Goal: Task Accomplishment & Management: Use online tool/utility

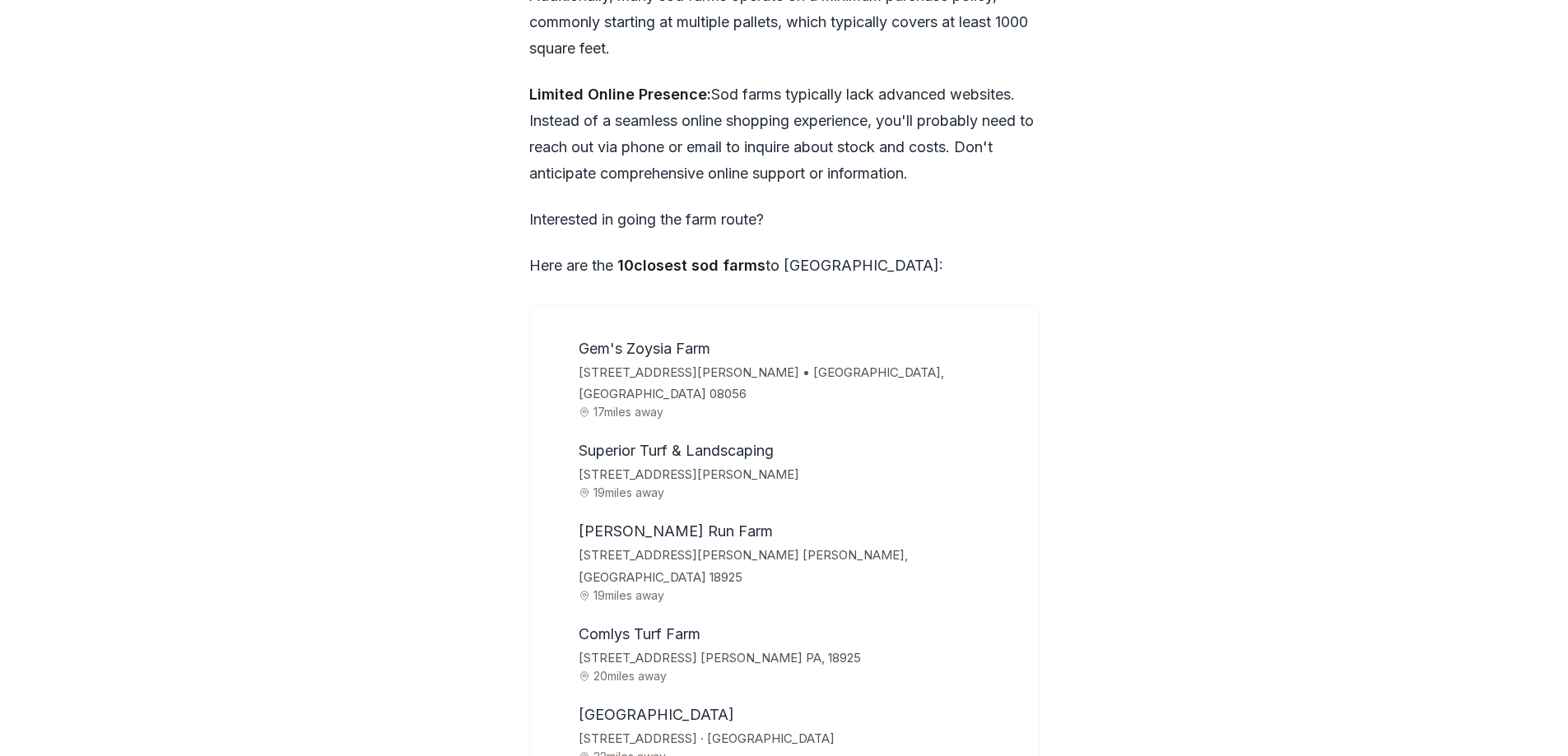
scroll to position [5100, 0]
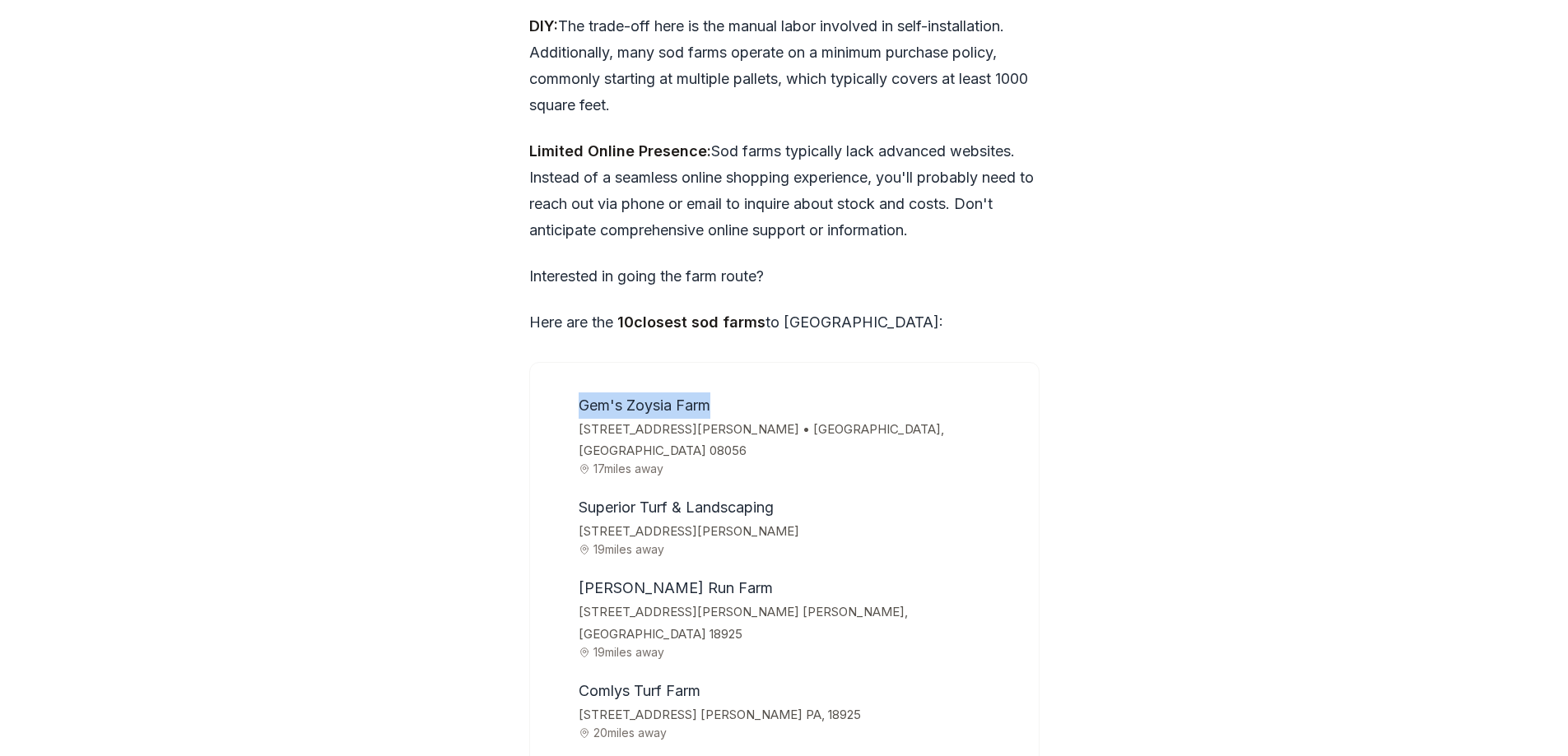
drag, startPoint x: 579, startPoint y: 376, endPoint x: 726, endPoint y: 378, distance: 147.0
click at [726, 393] on li "Gem's Zoysia Farm [STREET_ADDRESS][PERSON_NAME] • [GEOGRAPHIC_DATA], [GEOGRAPHI…" at bounding box center [796, 434] width 446 height 83
copy span "Gem's Zoysia Farm"
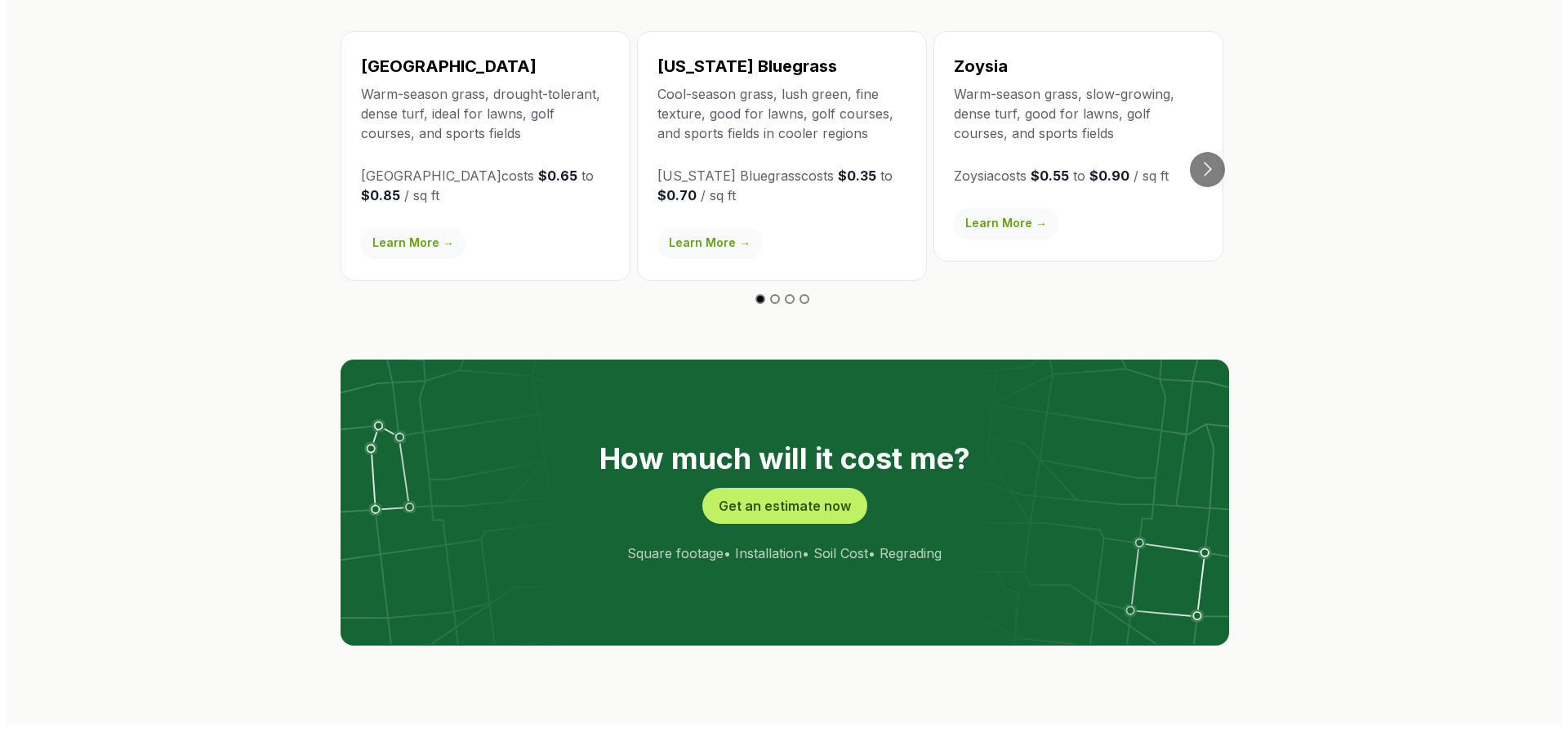
scroll to position [2942, 0]
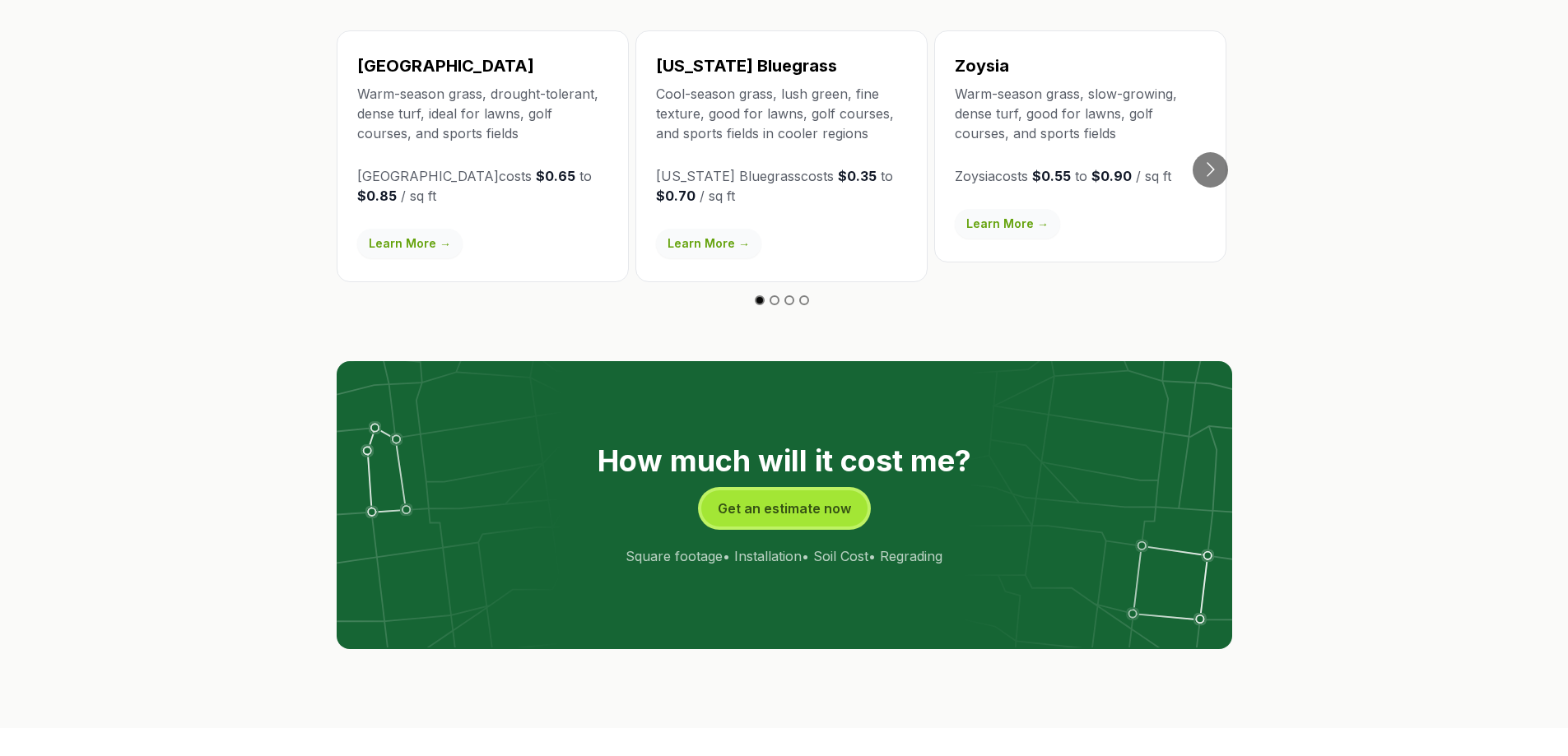
click at [787, 490] on button "Get an estimate now" at bounding box center [784, 509] width 166 height 36
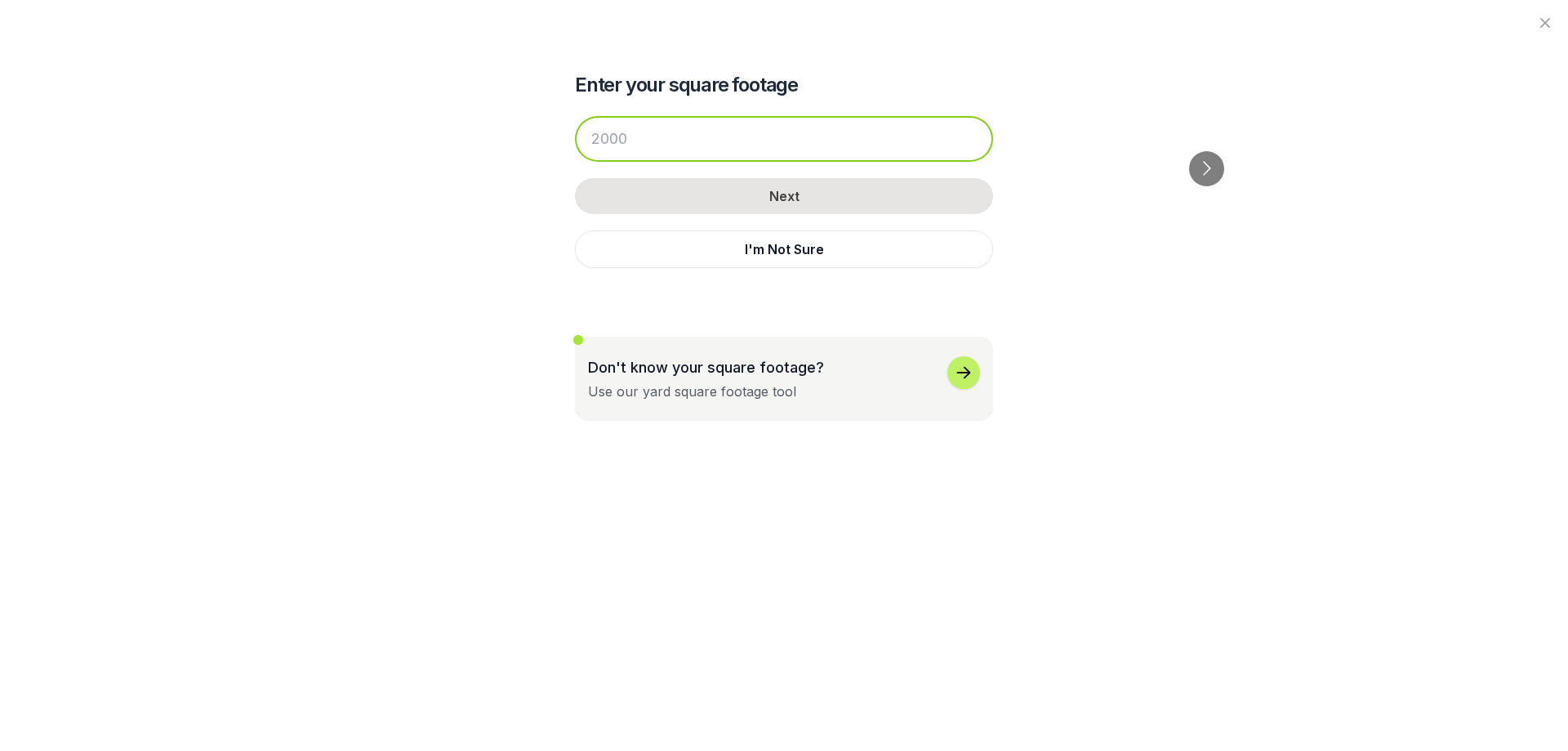
click at [672, 153] on input "number" at bounding box center [784, 139] width 419 height 46
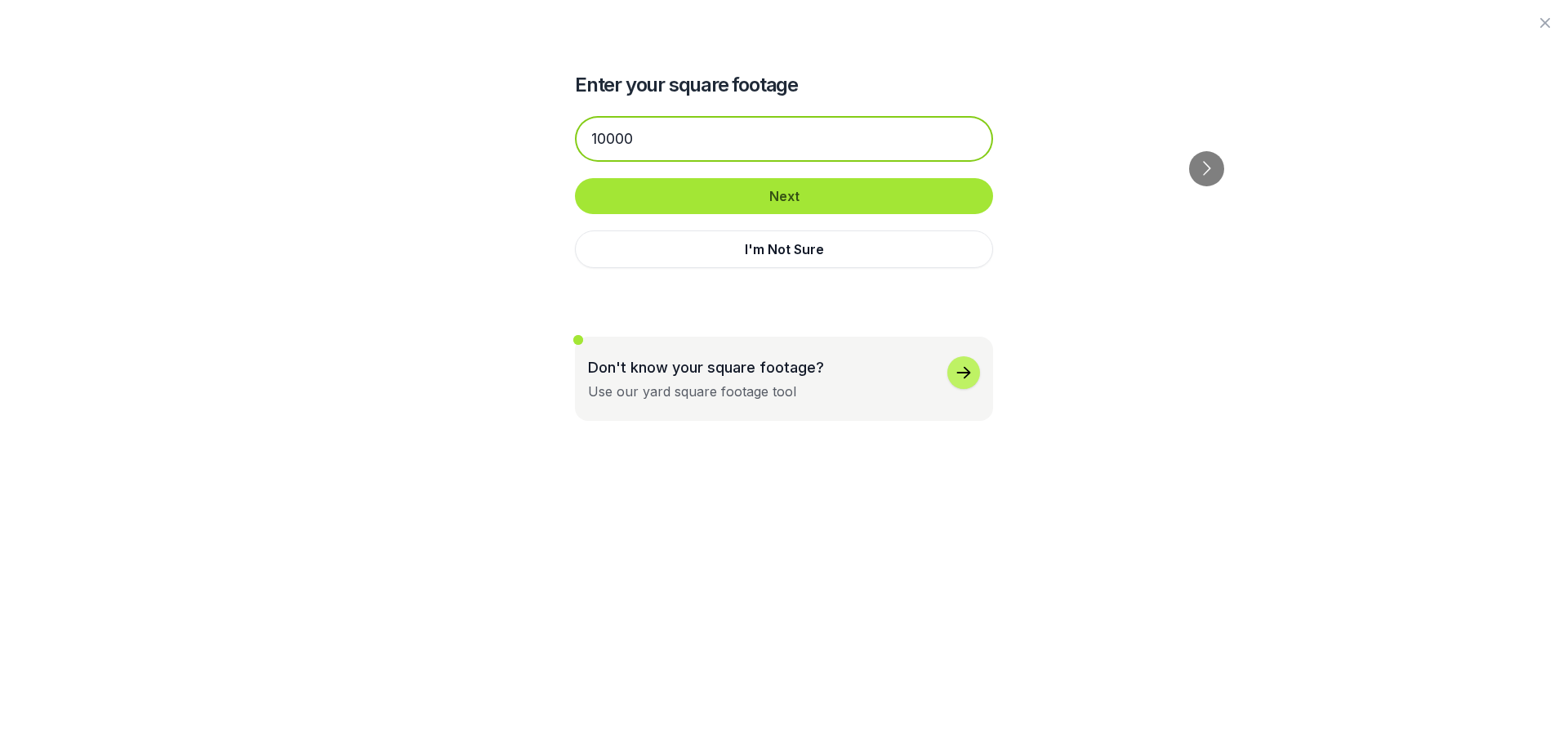
type input "10000"
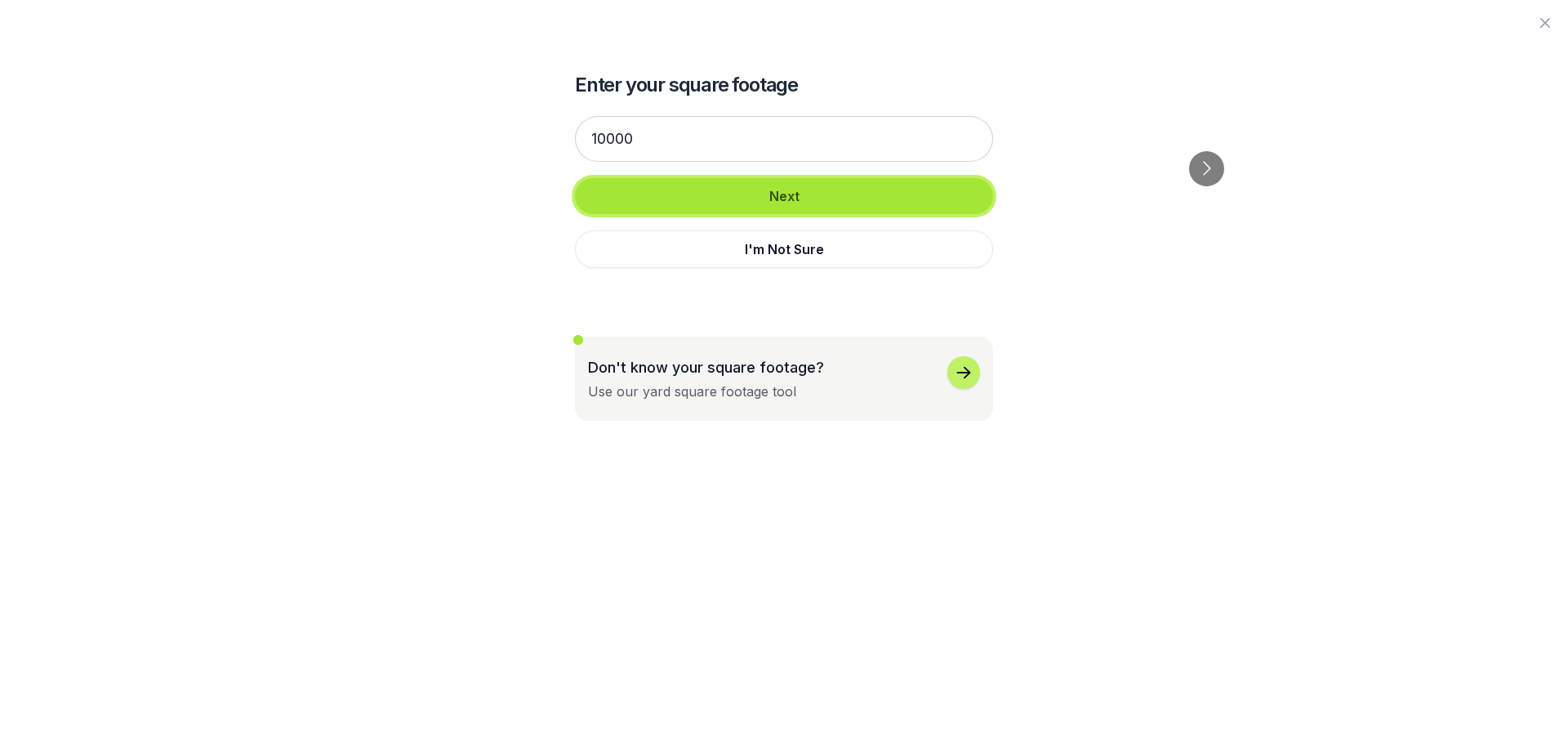
click at [801, 188] on button "Next" at bounding box center [784, 196] width 419 height 36
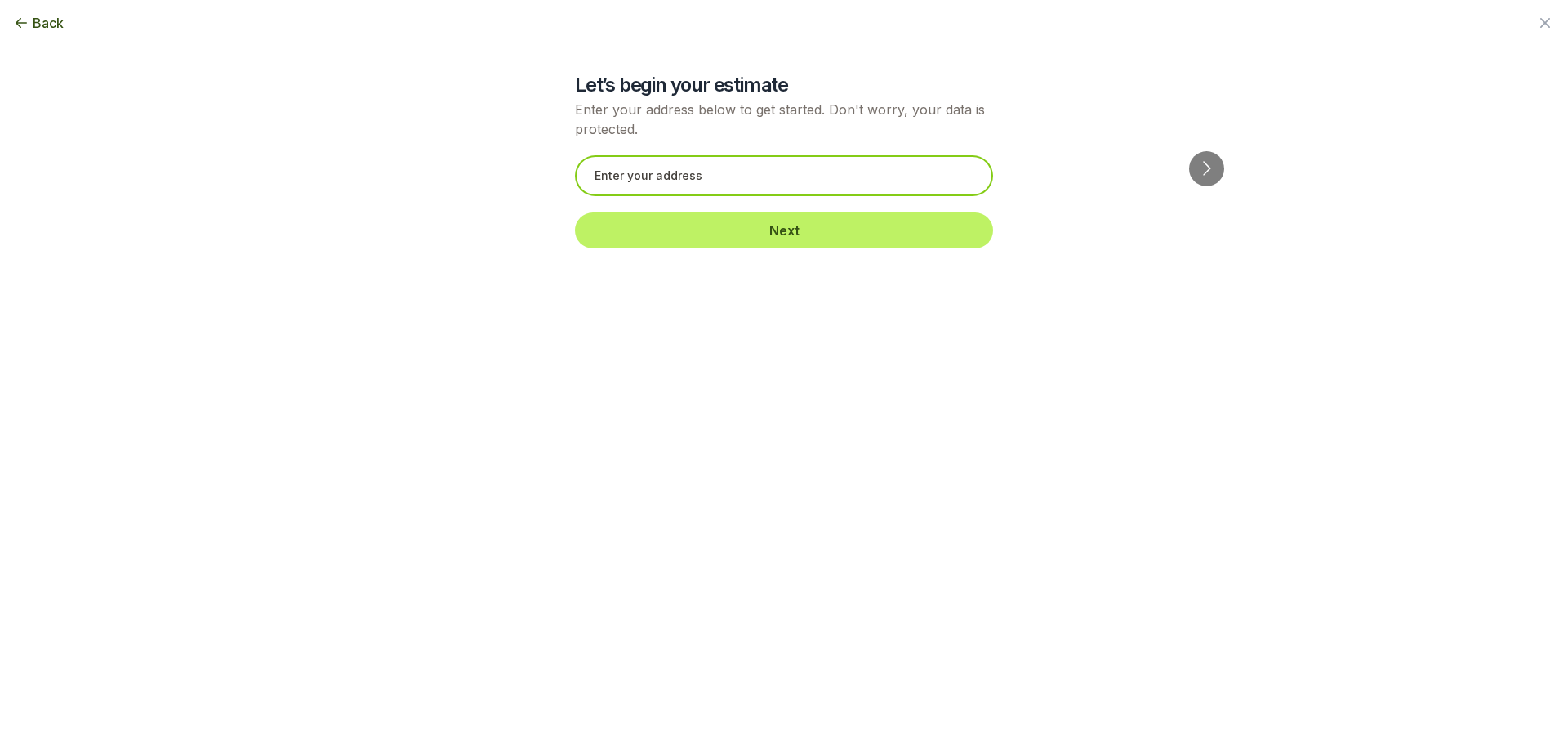
click at [733, 183] on input "text" at bounding box center [784, 175] width 419 height 41
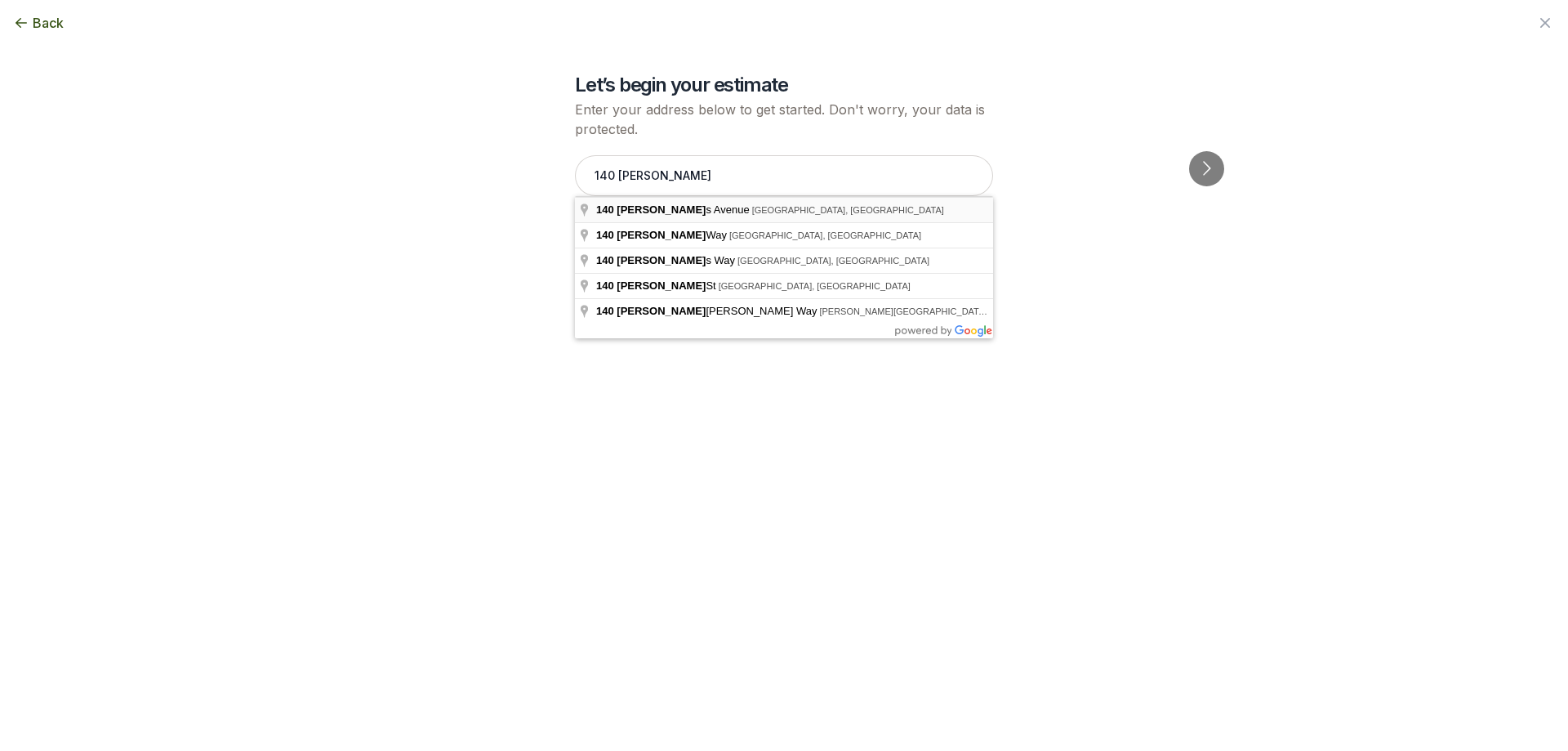
type input "[STREET_ADDRESS]"
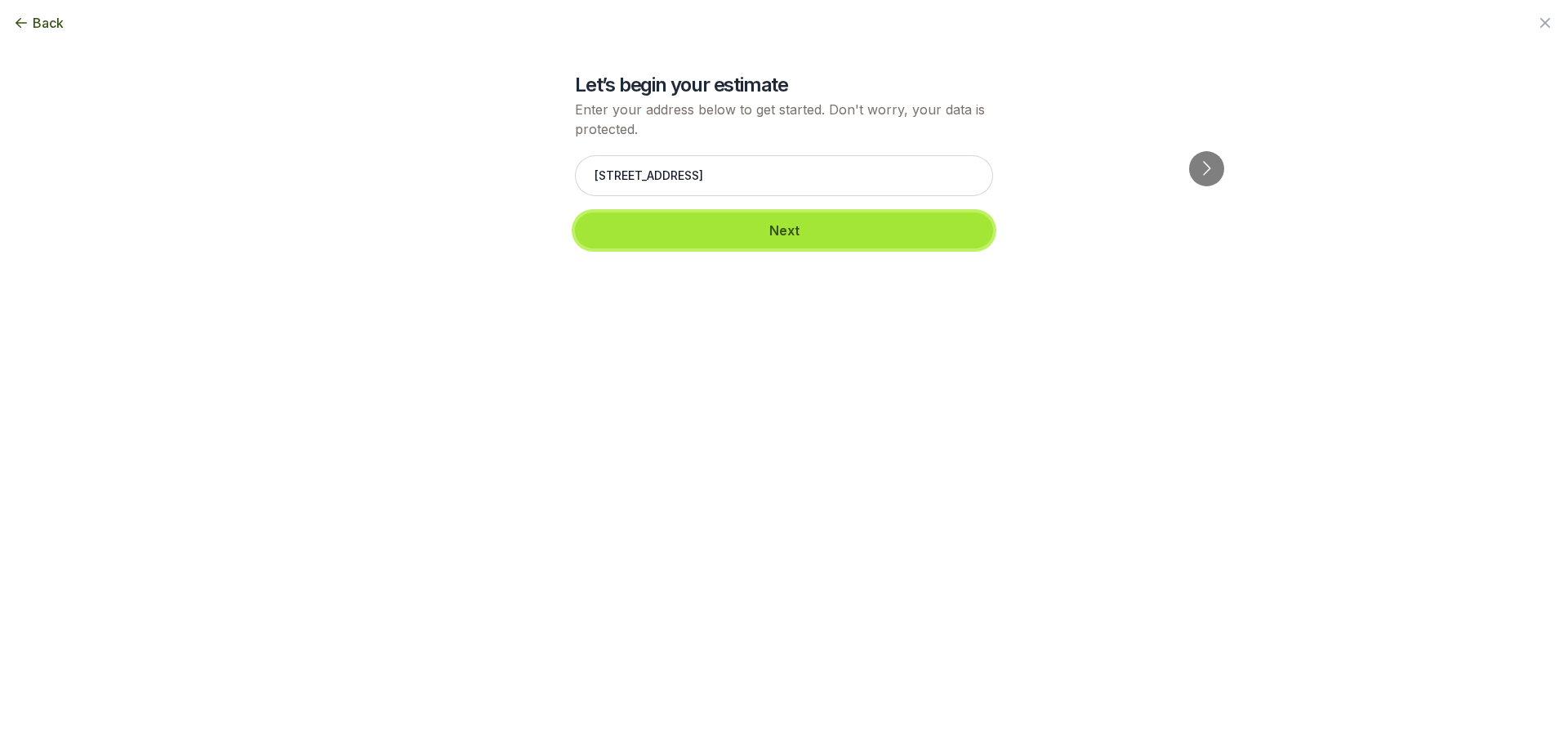
click at [807, 231] on button "Next" at bounding box center [784, 231] width 419 height 36
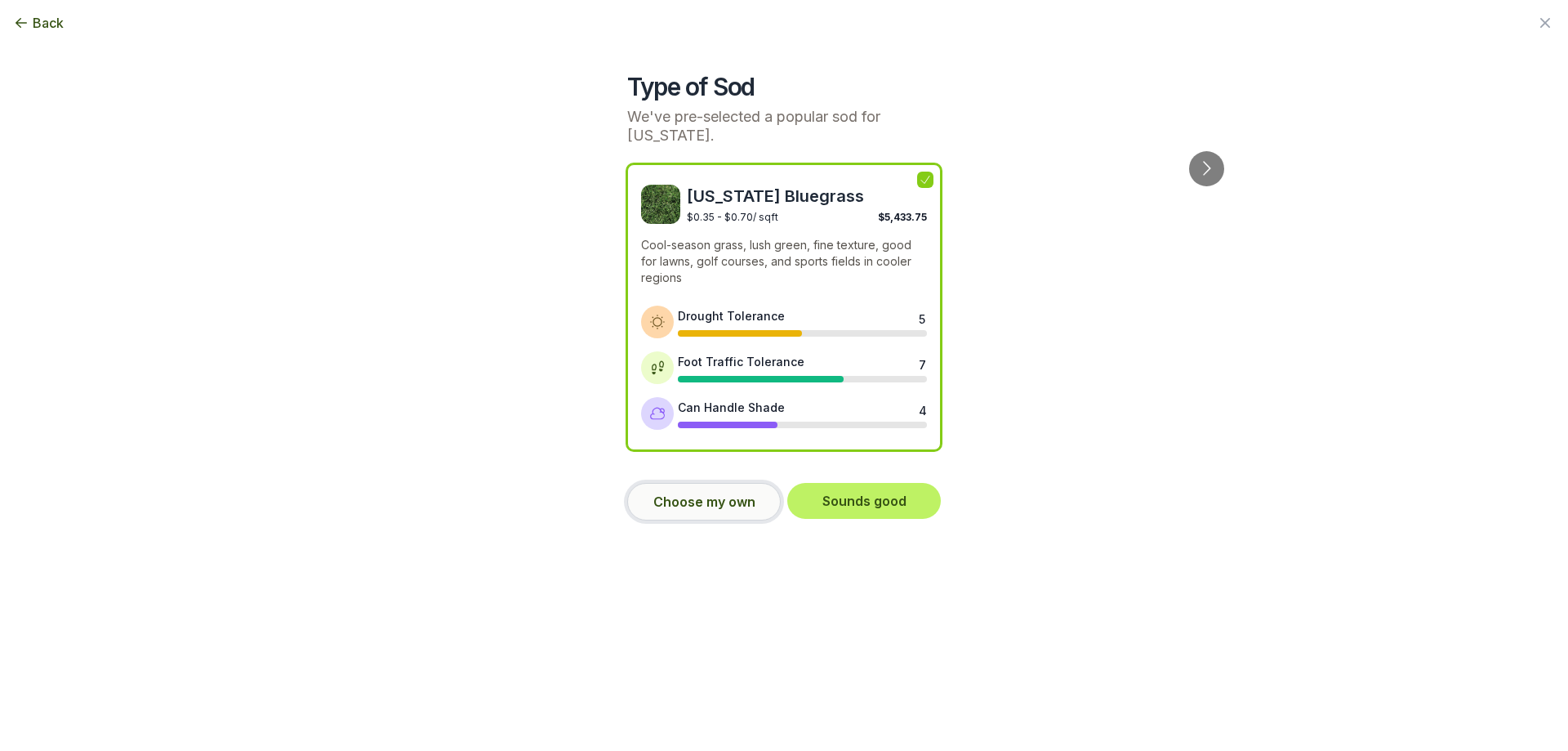
click at [714, 500] on button "Choose my own" at bounding box center [704, 502] width 154 height 38
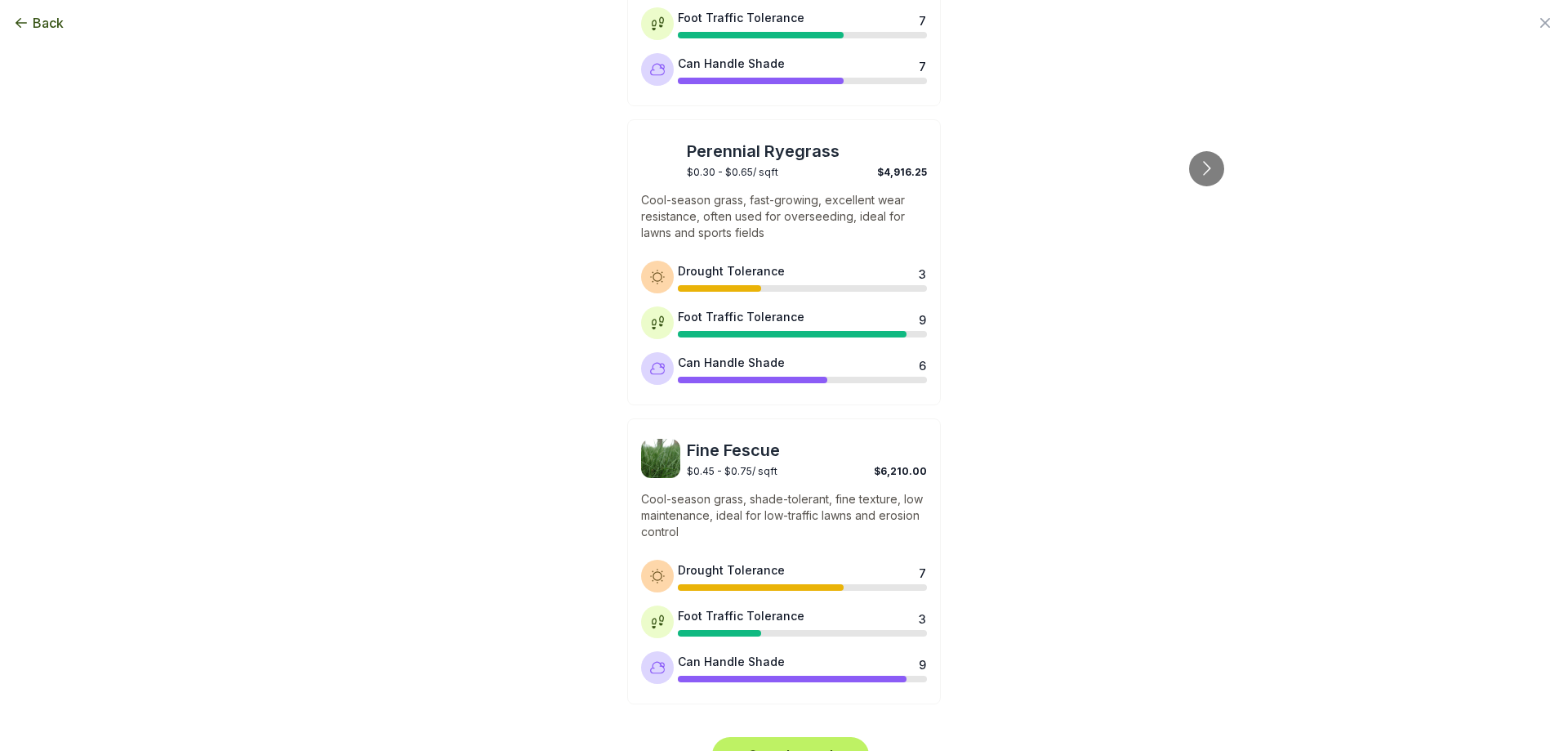
scroll to position [678, 0]
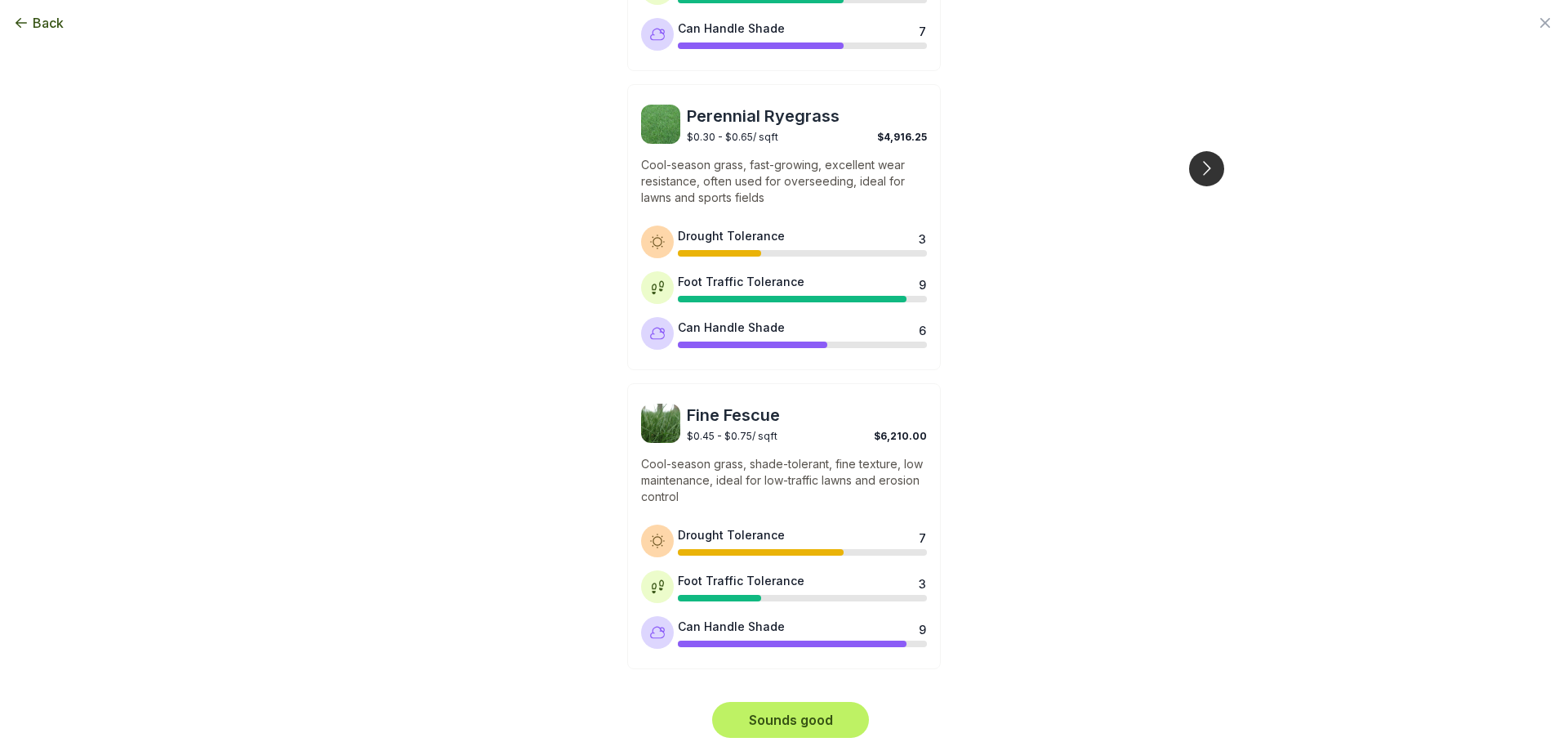
click at [1211, 151] on button "Go to next slide" at bounding box center [1206, 168] width 35 height 35
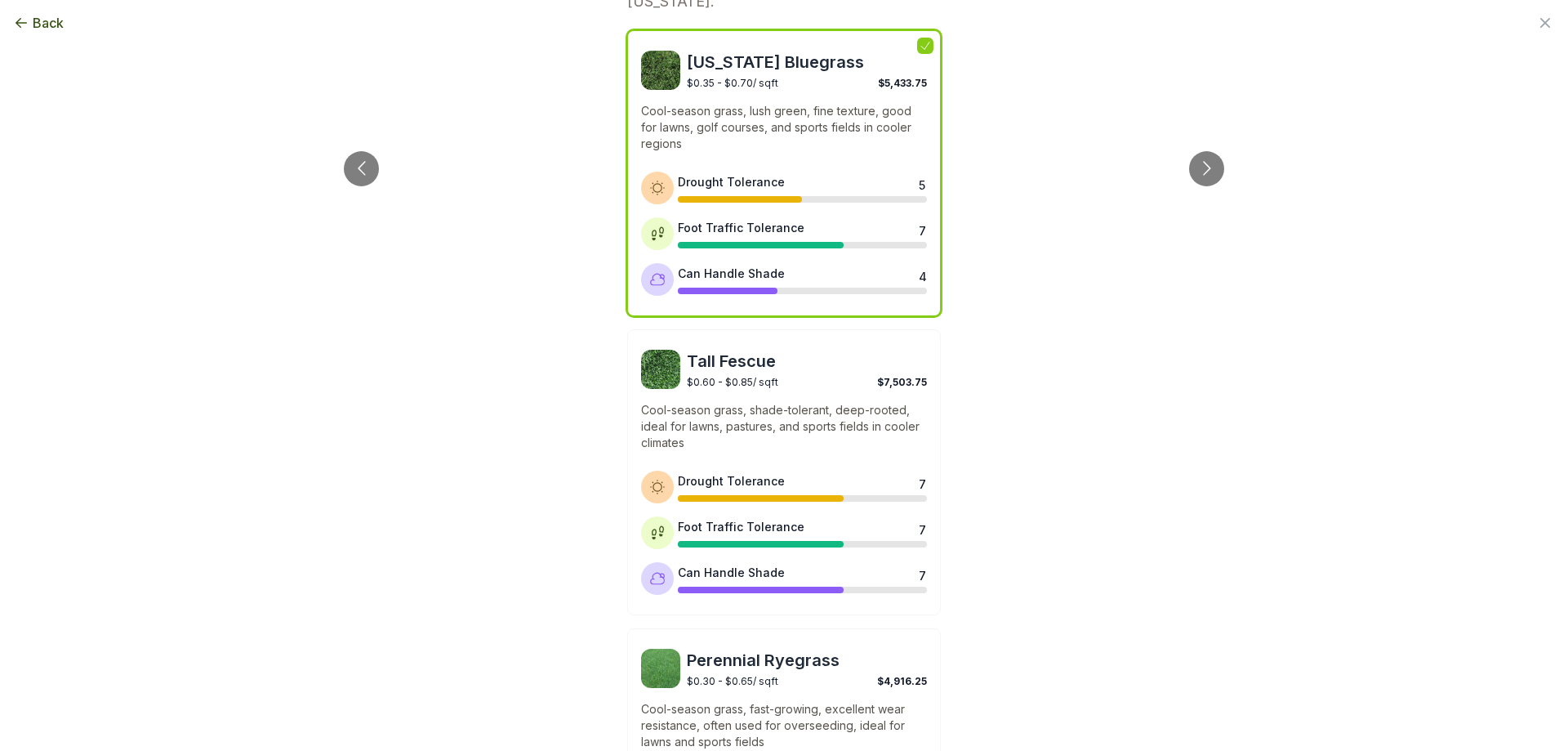
scroll to position [0, 0]
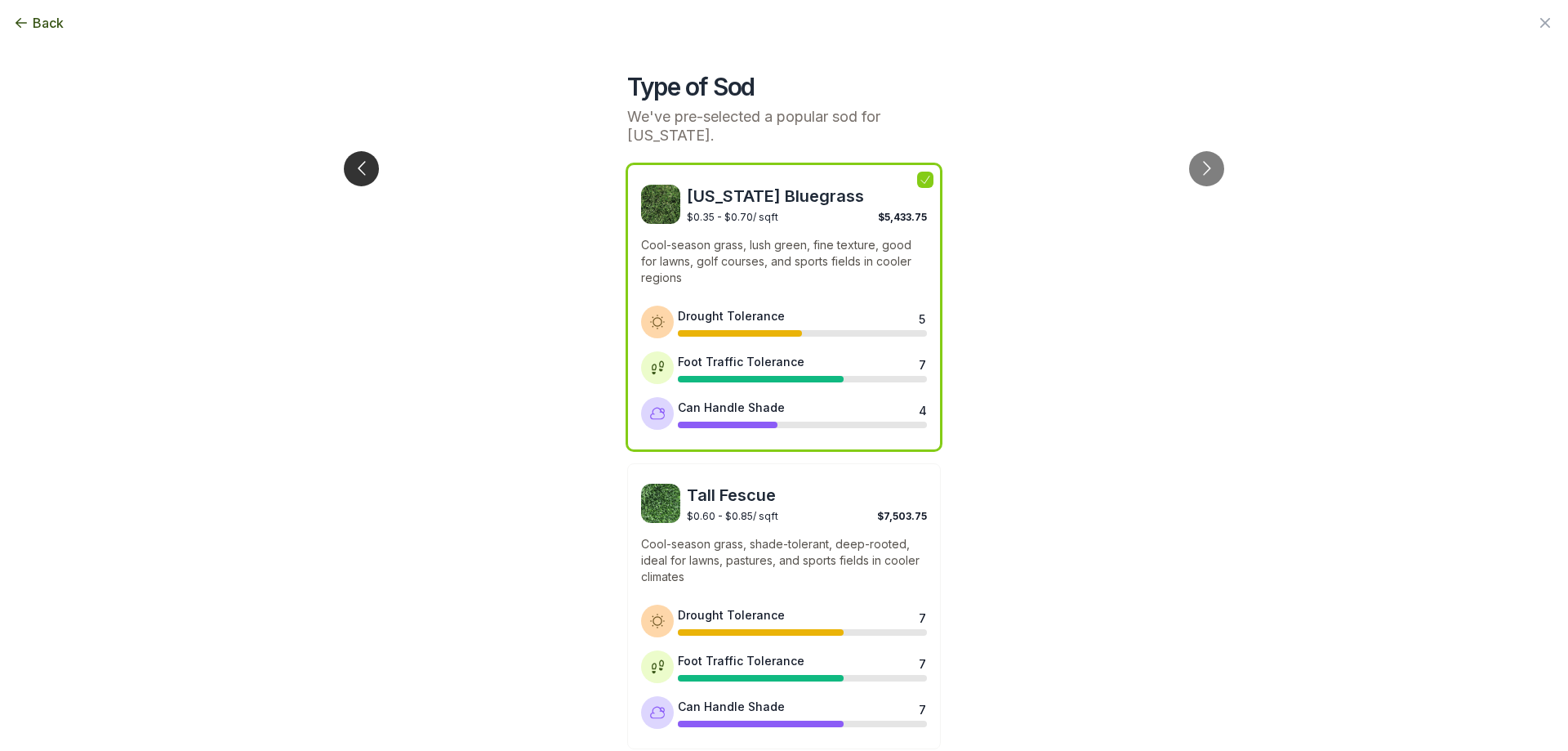
click at [365, 151] on button "Go to previous slide" at bounding box center [361, 168] width 35 height 35
click at [34, 26] on span "Back" at bounding box center [48, 23] width 31 height 20
